Goal: Information Seeking & Learning: Learn about a topic

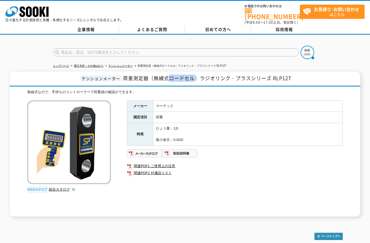
drag, startPoint x: 169, startPoint y: 76, endPoint x: 193, endPoint y: 77, distance: 24.3
click at [193, 77] on span "荷重測定器（無線式ロードセル）ラジオリンク・プラスシリーズ RLP12T" at bounding box center [207, 77] width 168 height 7
copy span "ロードセル"
click at [159, 50] on input "text" at bounding box center [176, 52] width 246 height 8
paste input "ロードセル"
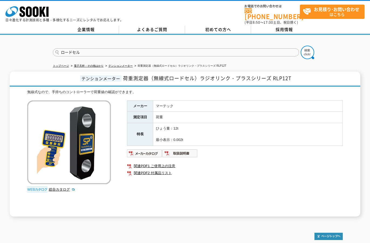
type input "ロードセル"
click at [300, 46] on button at bounding box center [306, 52] width 13 height 13
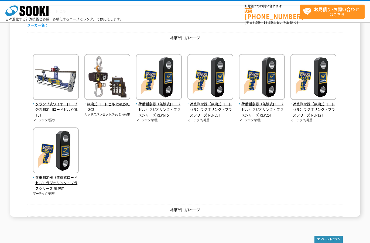
scroll to position [68, 0]
